Goal: Task Accomplishment & Management: Manage account settings

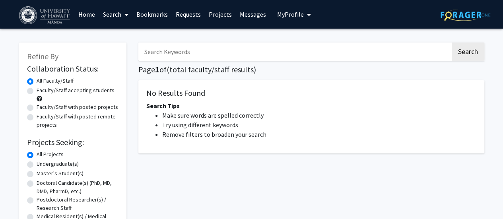
drag, startPoint x: 454, startPoint y: 16, endPoint x: 448, endPoint y: 16, distance: 6.4
click at [448, 16] on img at bounding box center [465, 15] width 50 height 12
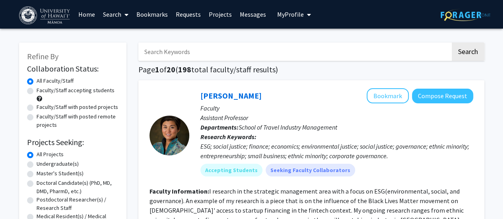
click at [299, 21] on button "My Profile" at bounding box center [294, 14] width 39 height 29
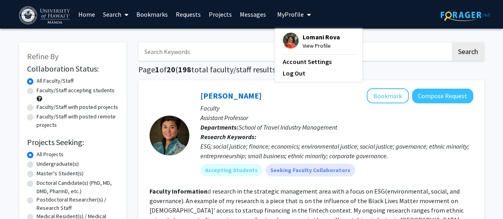
click at [304, 38] on span "Lomani Rova" at bounding box center [320, 37] width 37 height 9
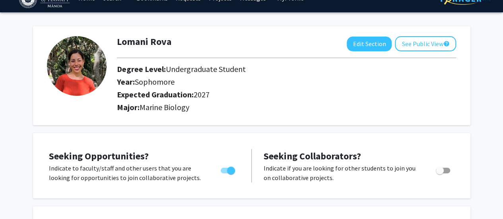
scroll to position [17, 0]
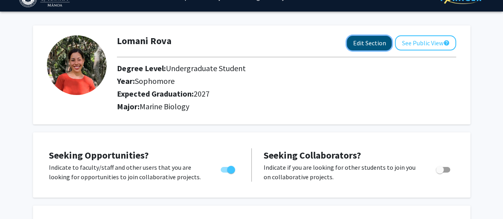
click at [379, 43] on button "Edit Section" at bounding box center [369, 43] width 45 height 15
select select "sophomore"
select select "2027"
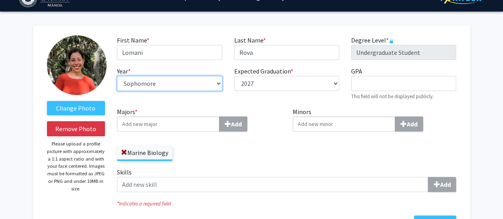
click at [215, 82] on select "--- First-year Sophomore Junior Senior Postbaccalaureate Certificate" at bounding box center [169, 83] width 105 height 15
select select "junior"
click at [117, 76] on select "--- First-year Sophomore Junior Senior Postbaccalaureate Certificate" at bounding box center [169, 83] width 105 height 15
click at [205, 141] on div "Marine Biology" at bounding box center [199, 149] width 164 height 23
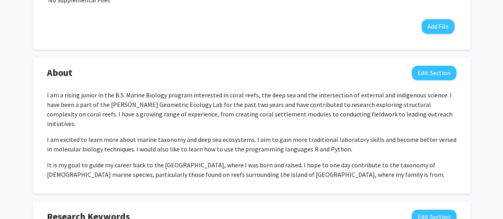
scroll to position [419, 0]
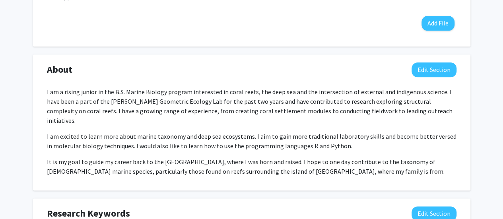
click at [80, 90] on p "I am a rising junior in the B.S. Marine Biology program interested in coral ree…" at bounding box center [251, 106] width 409 height 38
click at [432, 70] on button "Edit Section" at bounding box center [433, 69] width 45 height 15
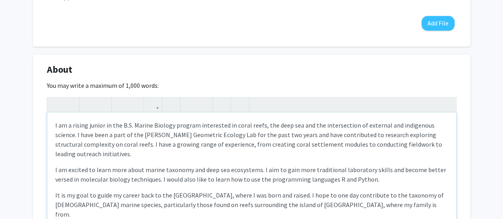
click at [86, 126] on p "I am a rising junior in the B.S. Marine Biology program interested in coral ree…" at bounding box center [251, 139] width 393 height 38
click at [71, 124] on p "I am a junior in the B.S. Marine Biology program interested in coral reefs, the…" at bounding box center [251, 139] width 393 height 38
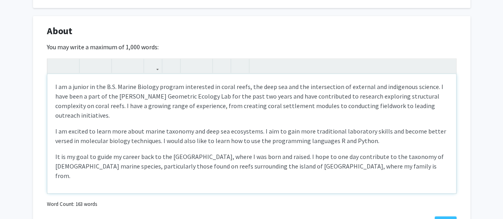
scroll to position [459, 0]
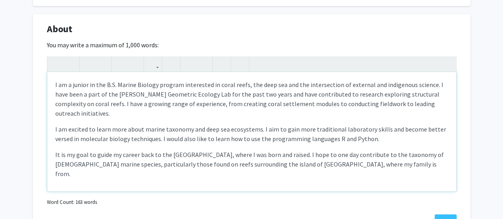
click at [186, 97] on p "I am a junior in the B.S. Marine Biology program interested in coral reefs, the…" at bounding box center [251, 99] width 393 height 38
click at [222, 93] on p "I am a junior in the B.S. Marine Biology program interested in coral reefs, the…" at bounding box center [251, 99] width 393 height 38
click at [248, 101] on p "I am a junior in the B.S. Marine Biology program interested in coral reefs, the…" at bounding box center [251, 99] width 393 height 38
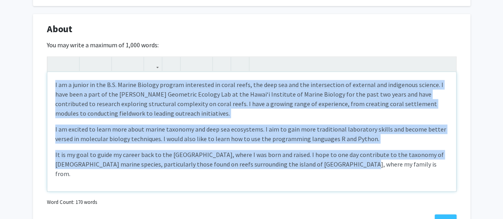
drag, startPoint x: 342, startPoint y: 168, endPoint x: 0, endPoint y: 34, distance: 367.3
click at [0, 34] on div "Change Photo Remove Photo Please upload a profile picture with approximately a …" at bounding box center [251, 66] width 503 height 992
click at [150, 123] on div "I am a junior in the B.S. Marine Biology program interested in coral reefs, the…" at bounding box center [251, 131] width 409 height 119
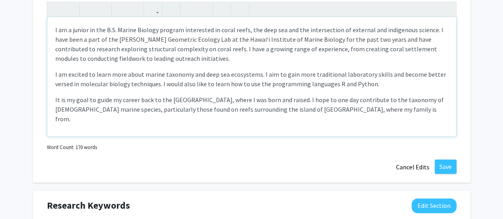
scroll to position [515, 0]
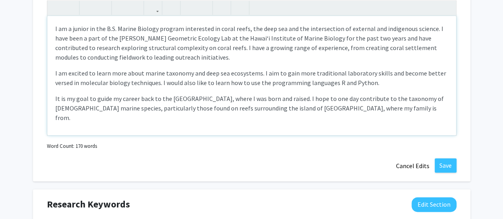
click at [381, 48] on p "I am a junior in the B.S. Marine Biology program interested in coral reefs, the…" at bounding box center [251, 43] width 393 height 38
click at [447, 47] on p "I am a junior in the B.S. Marine Biology program interested in coral reefs, the…" at bounding box center [251, 43] width 393 height 38
click at [367, 78] on p "I am excited to learn more about marine taxonomy and deep sea ecosystems. I aim…" at bounding box center [251, 77] width 393 height 19
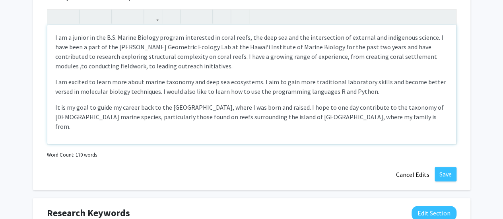
click at [246, 91] on p "I am excited to learn more about marine taxonomy and deep sea ecosystems. I aim…" at bounding box center [251, 86] width 393 height 19
drag, startPoint x: 246, startPoint y: 91, endPoint x: 333, endPoint y: 92, distance: 86.6
click at [333, 92] on p "I am excited to learn more about marine taxonomy and deep sea ecosystems. I aim…" at bounding box center [251, 86] width 393 height 19
click at [257, 93] on p "I am excited to learn more about marine taxonomy and deep sea ecosystems. I aim…" at bounding box center [251, 86] width 393 height 19
click at [246, 93] on p "I am excited to learn more about marine taxonomy and deep sea ecosystems. I aim…" at bounding box center [251, 86] width 393 height 19
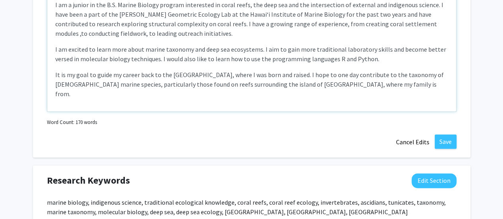
scroll to position [539, 0]
drag, startPoint x: 254, startPoint y: 58, endPoint x: 211, endPoint y: 58, distance: 43.3
click at [211, 58] on p "I am excited to learn more about marine taxonomy and deep sea ecosystems. I aim…" at bounding box center [251, 53] width 393 height 19
type textarea "<p>I am a junior in the B.S. Marine Biology program interested in coral reefs, …"
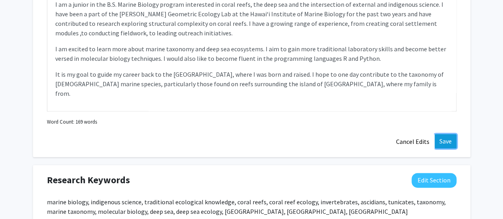
click at [441, 142] on button "Save" at bounding box center [445, 141] width 22 height 14
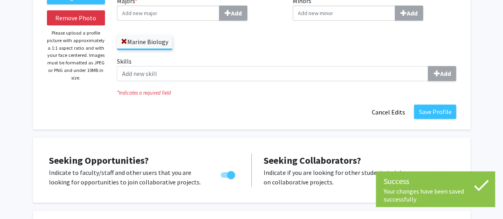
scroll to position [141, 0]
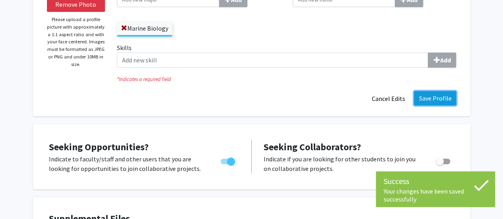
click at [424, 99] on button "Save Profile" at bounding box center [435, 98] width 42 height 14
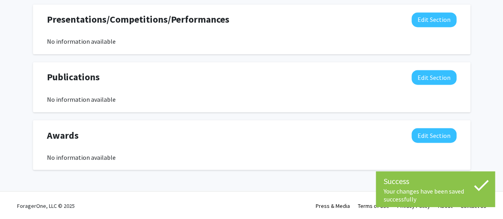
scroll to position [0, 0]
